Goal: Task Accomplishment & Management: Complete application form

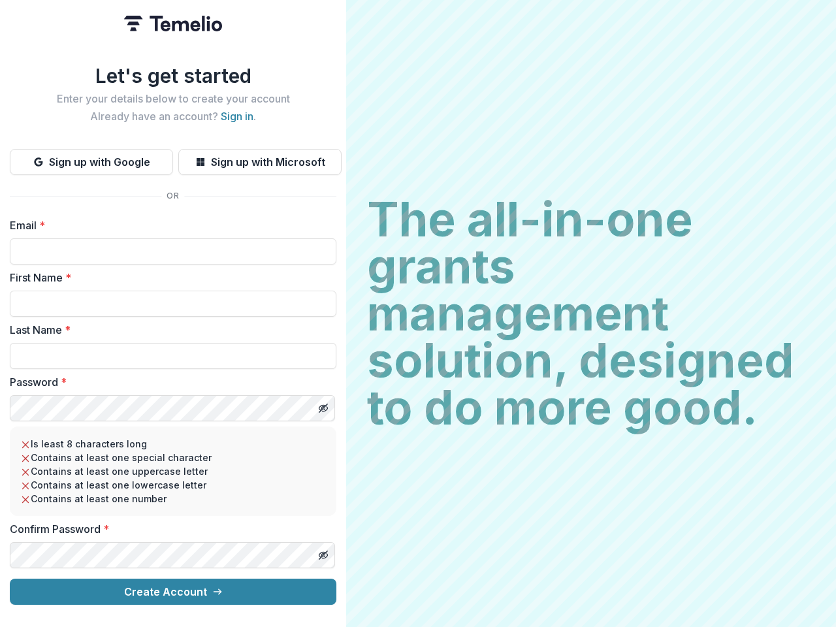
click at [418, 313] on h2 "The all-in-one grants management solution, designed to do more good." at bounding box center [591, 313] width 448 height 235
click at [91, 157] on button "Sign up with Google" at bounding box center [91, 162] width 163 height 26
click at [259, 157] on button "Sign up with Microsoft" at bounding box center [259, 162] width 163 height 26
click at [322, 404] on line "Toggle password visibility" at bounding box center [323, 408] width 8 height 8
click at [322, 551] on line "Toggle password visibility" at bounding box center [323, 555] width 8 height 8
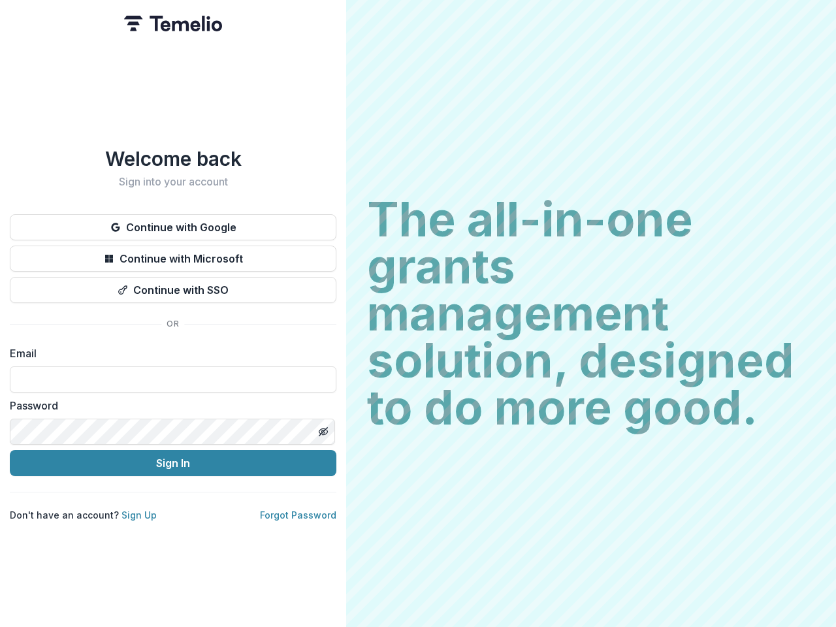
click at [418, 313] on h2 "The all-in-one grants management solution, designed to do more good." at bounding box center [591, 313] width 448 height 235
click at [173, 222] on button "Continue with Google" at bounding box center [173, 227] width 326 height 26
click at [173, 253] on button "Continue with Microsoft" at bounding box center [173, 258] width 326 height 26
click at [173, 285] on button "Continue with SSO" at bounding box center [173, 290] width 326 height 26
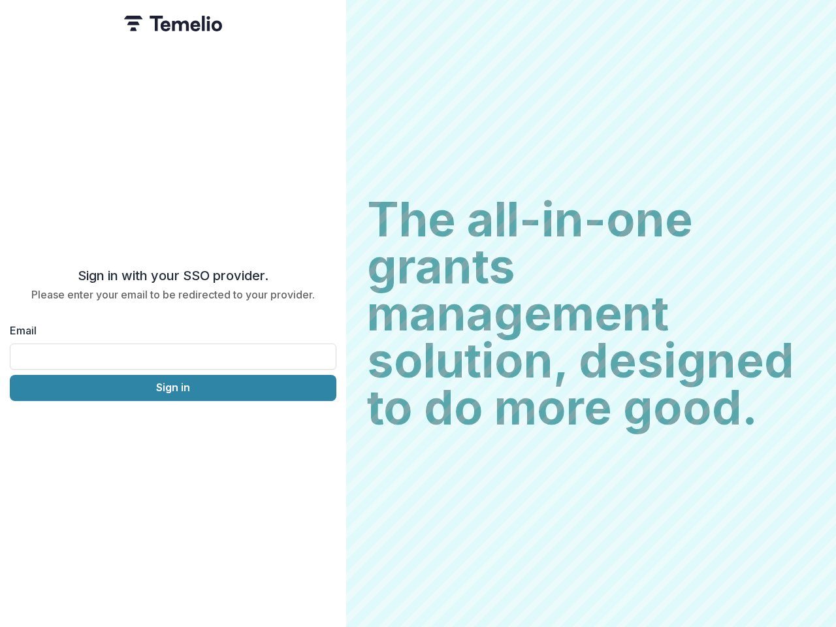
click at [322, 426] on div "Sign in with your SSO provider. Please enter your email to be redirected to you…" at bounding box center [173, 313] width 346 height 627
